Goal: Information Seeking & Learning: Learn about a topic

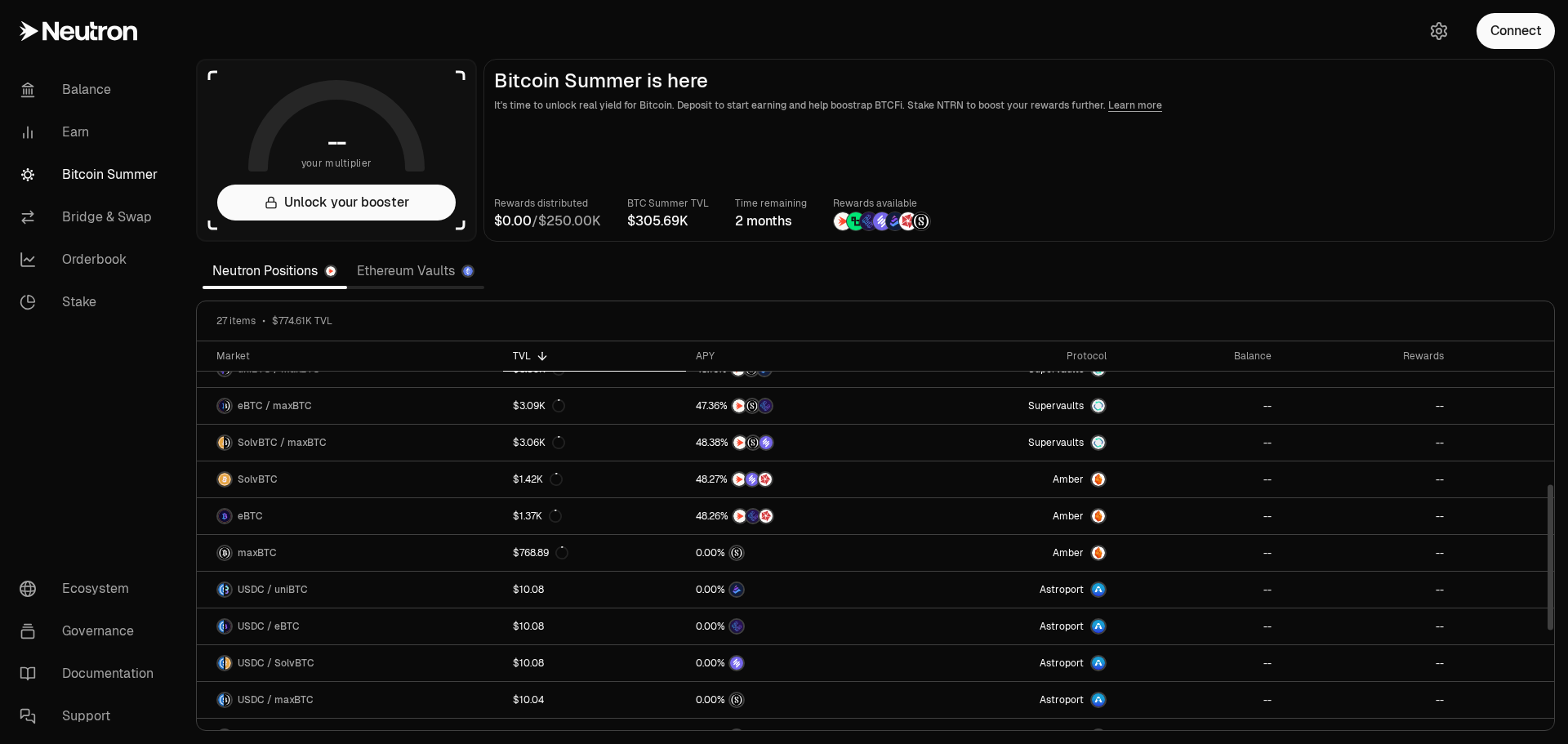
scroll to position [306, 0]
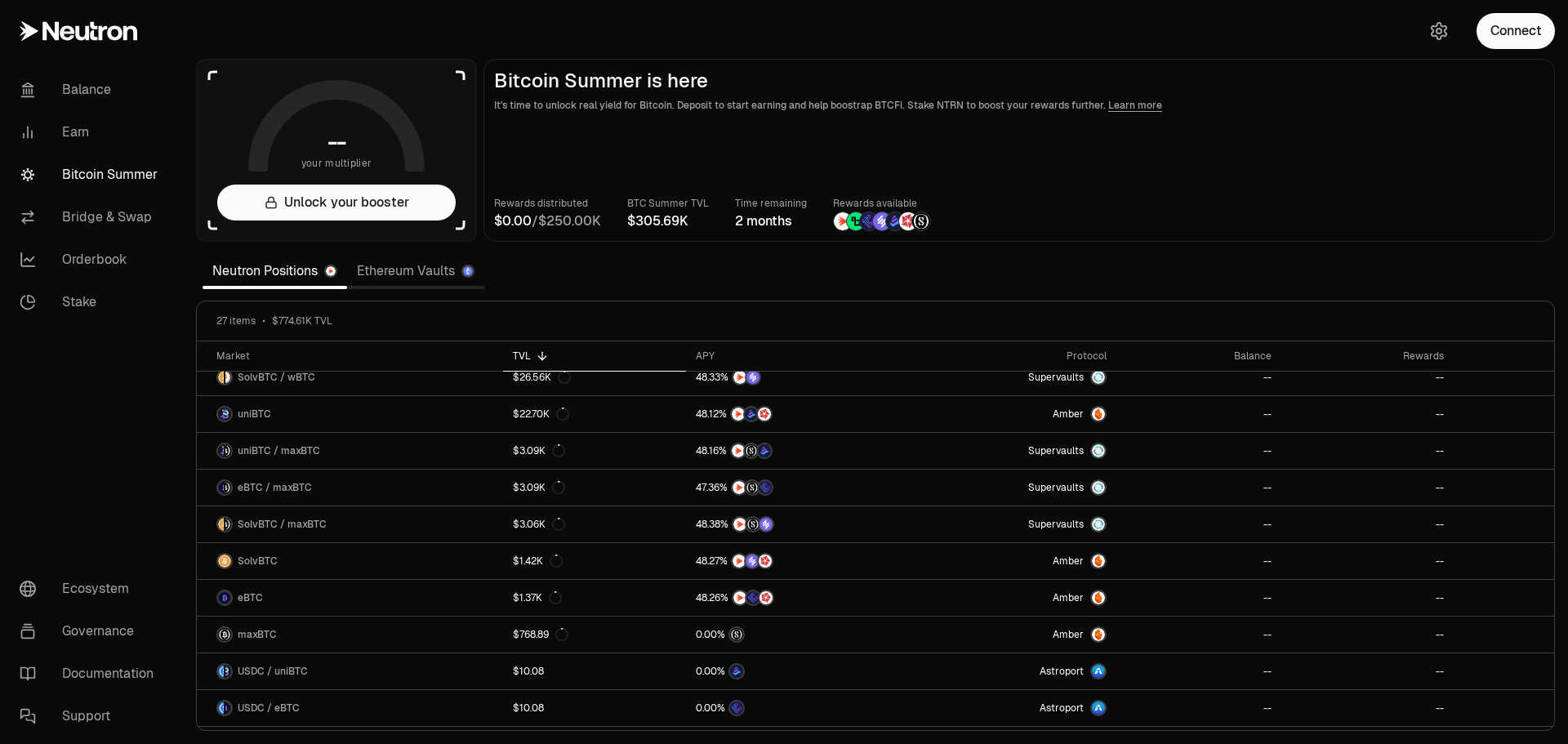
click at [73, 130] on link "Earn" at bounding box center [91, 132] width 169 height 42
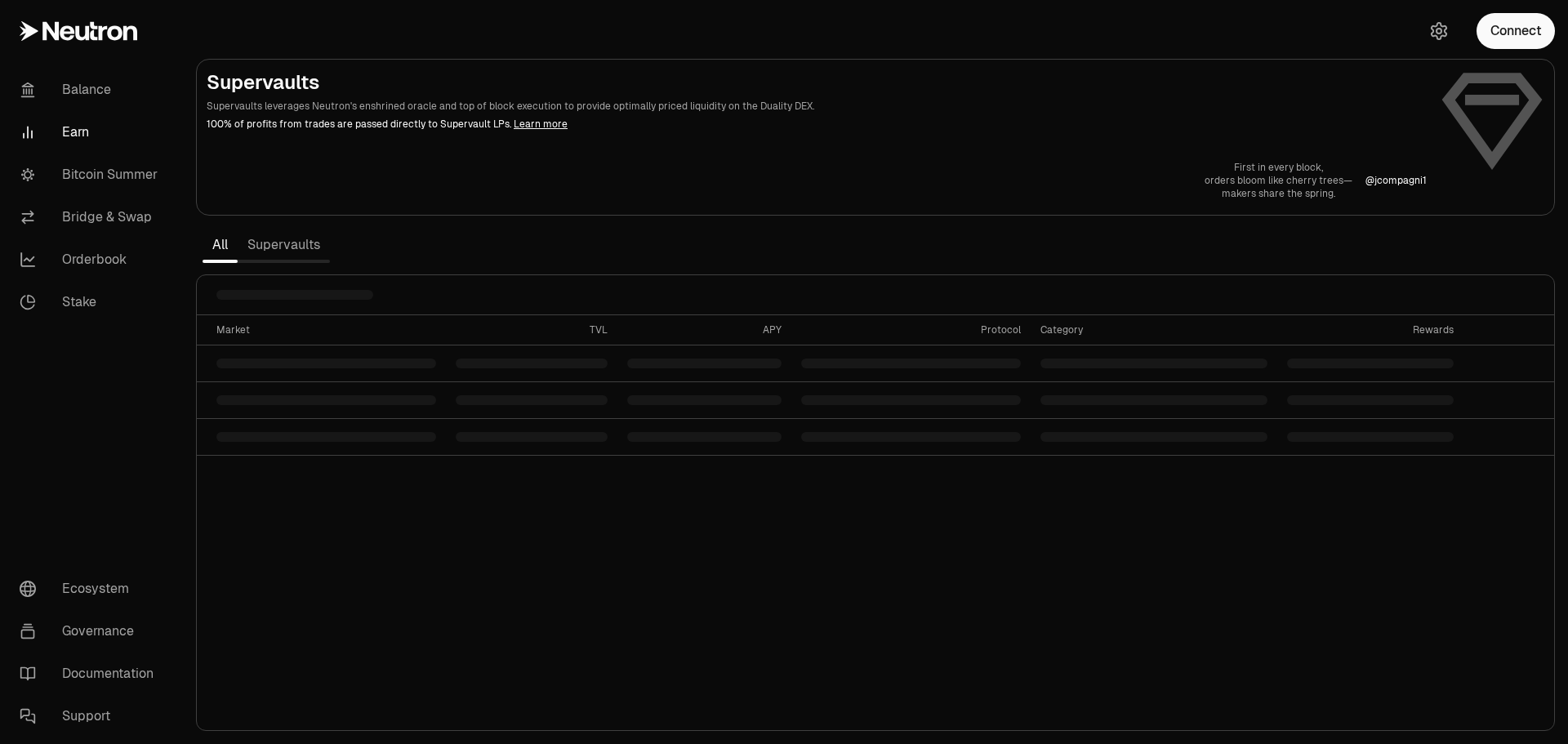
click at [265, 242] on link "Supervaults" at bounding box center [284, 245] width 92 height 33
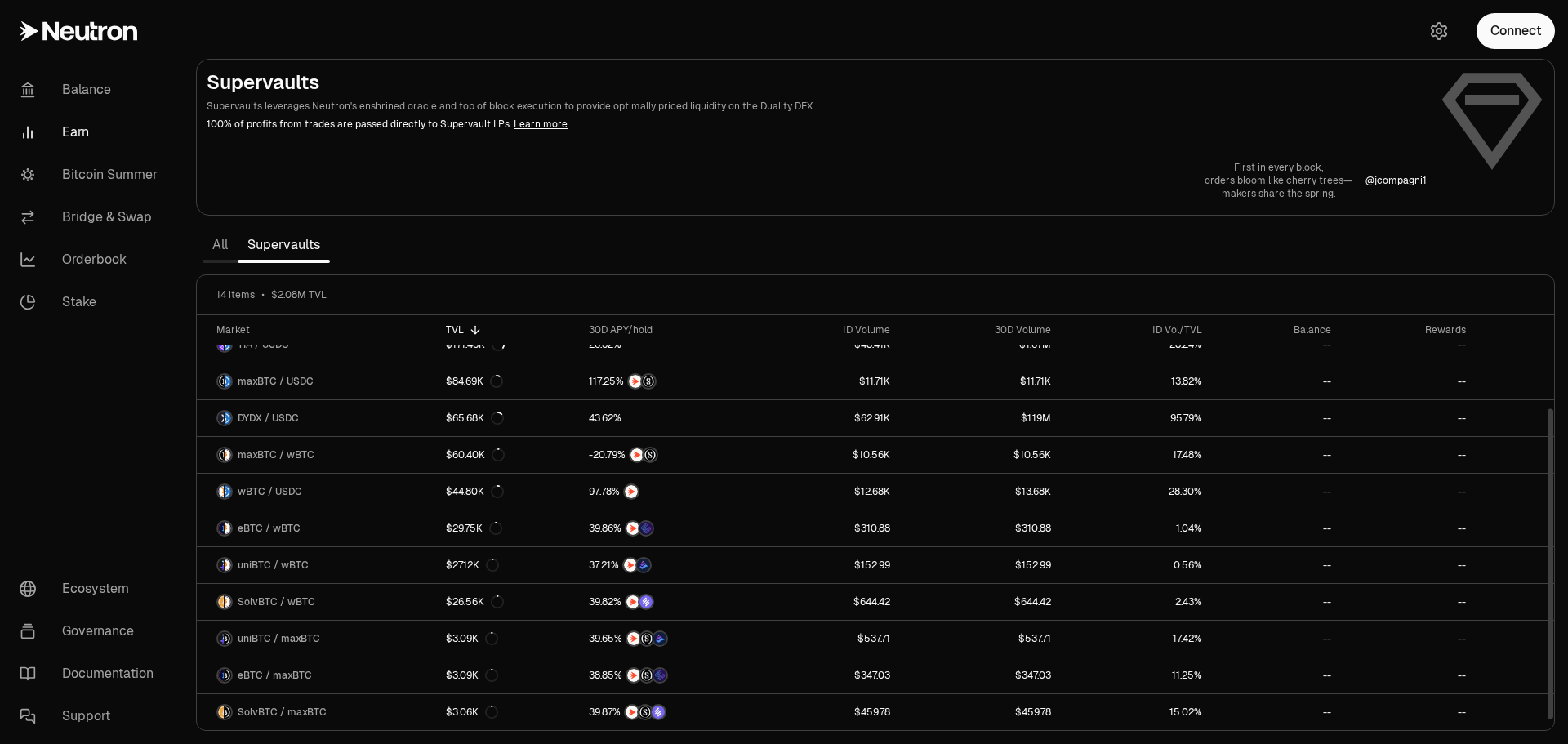
scroll to position [47, 0]
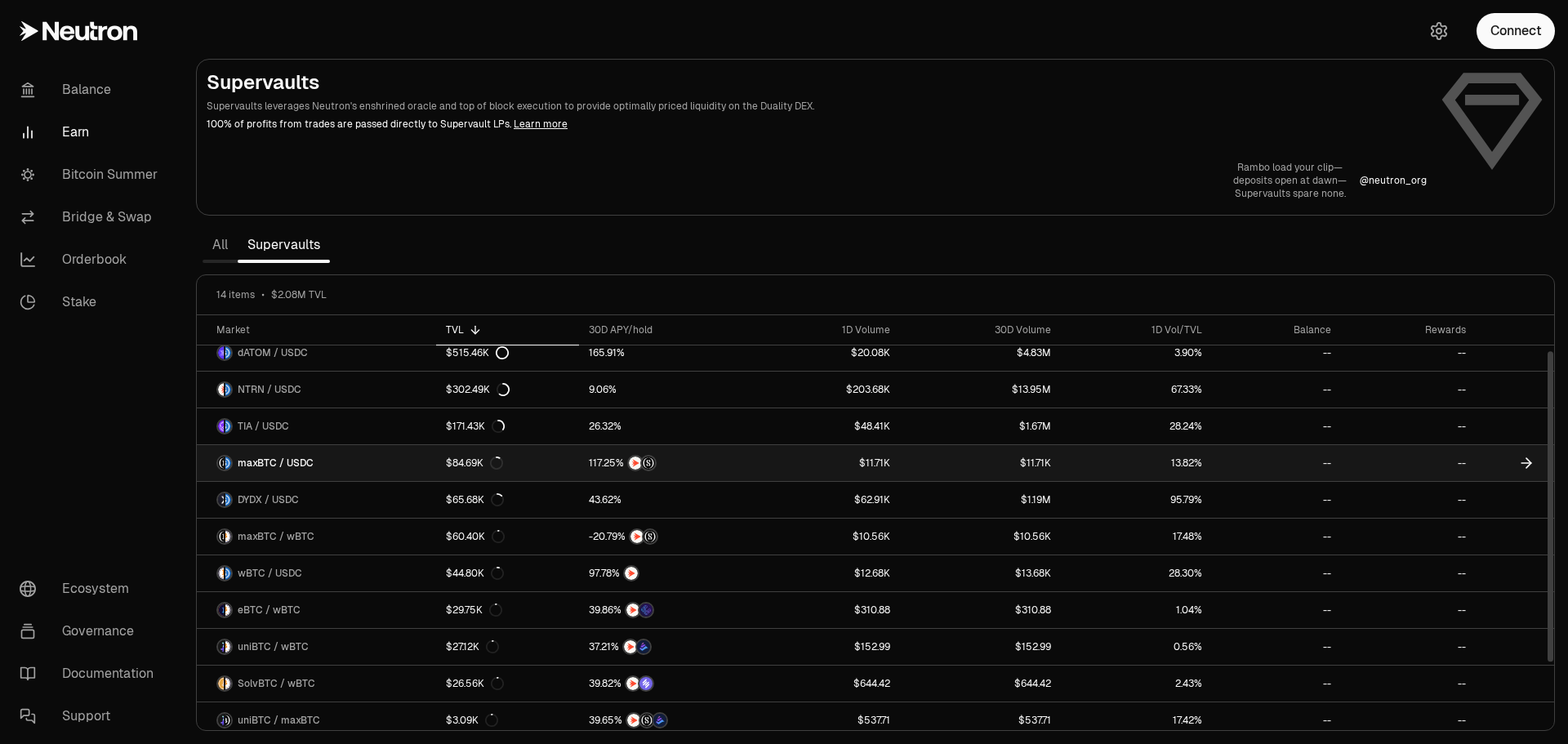
click at [333, 459] on link "maxBTC / USDC" at bounding box center [316, 463] width 239 height 36
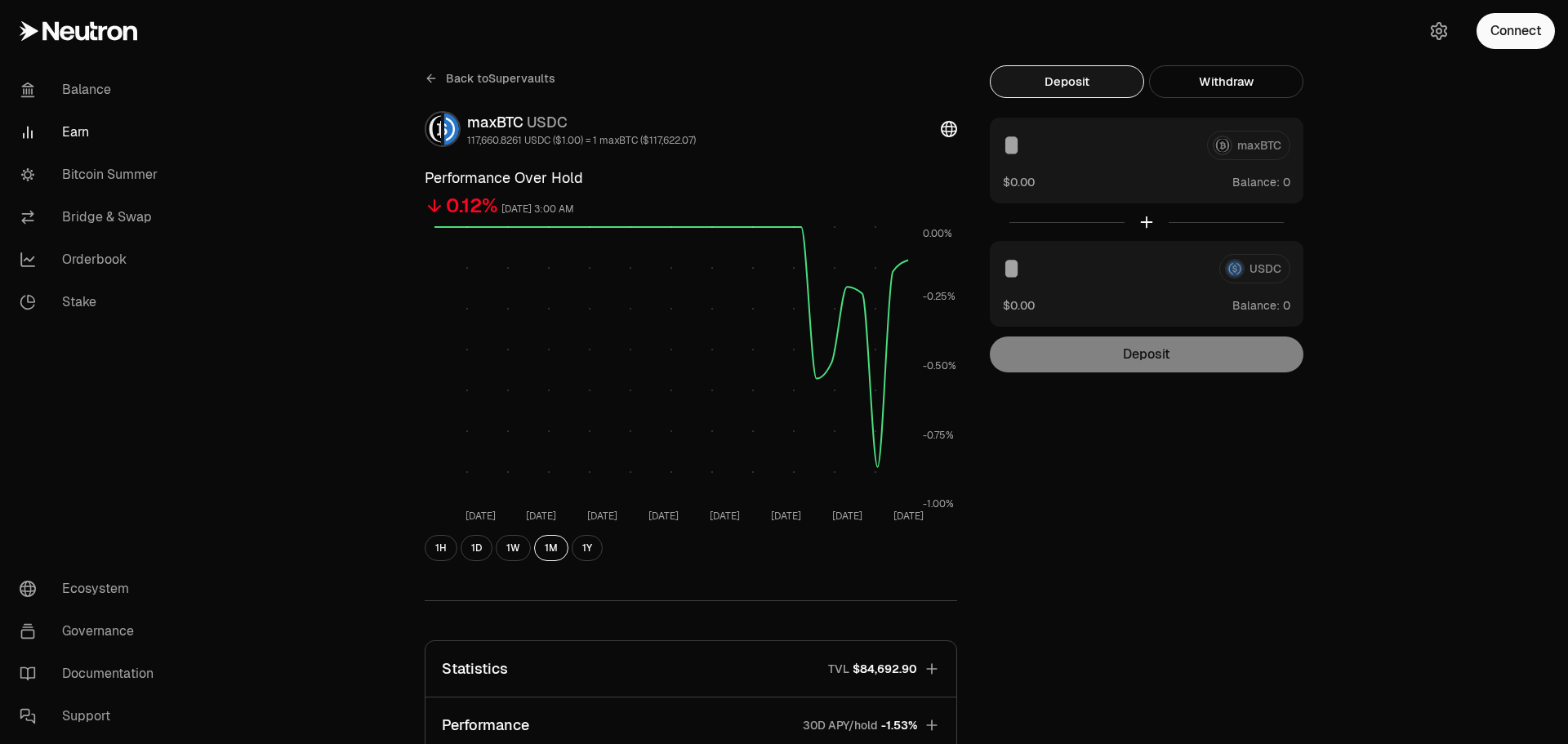
click at [430, 79] on icon at bounding box center [430, 79] width 8 height 0
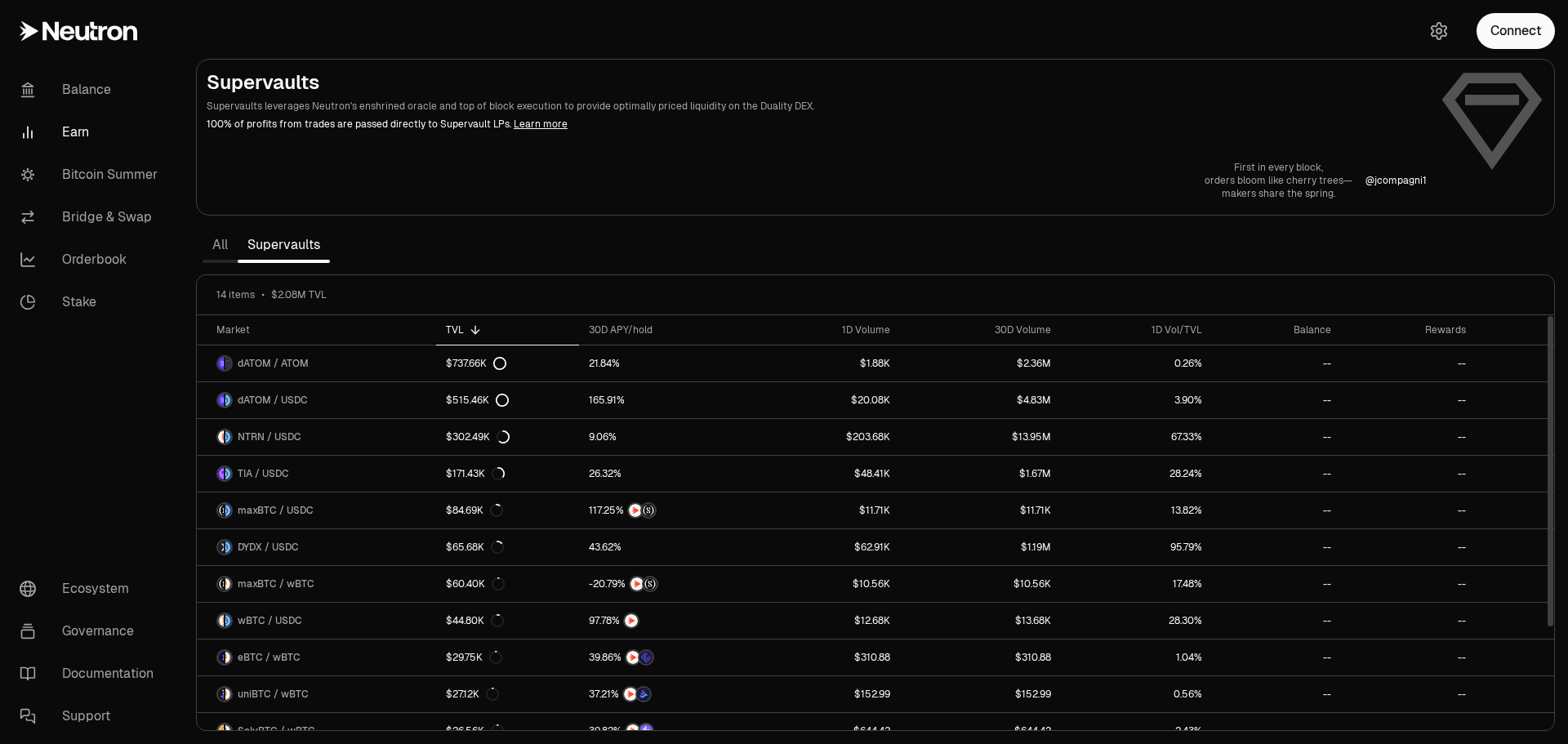
scroll to position [129, 0]
